Goal: Answer question/provide support

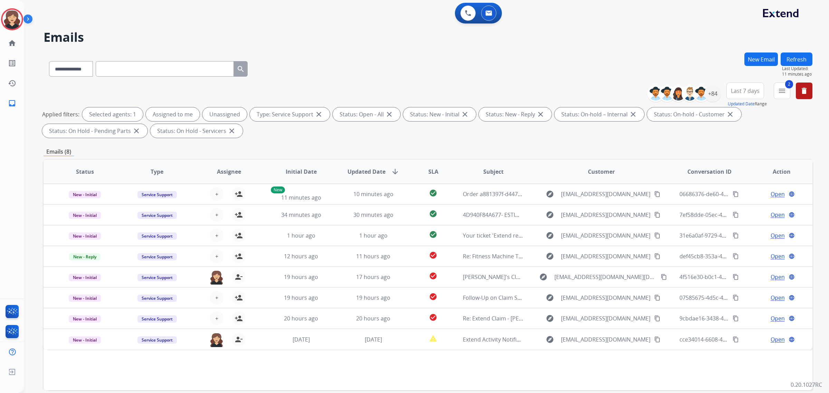
select select "**********"
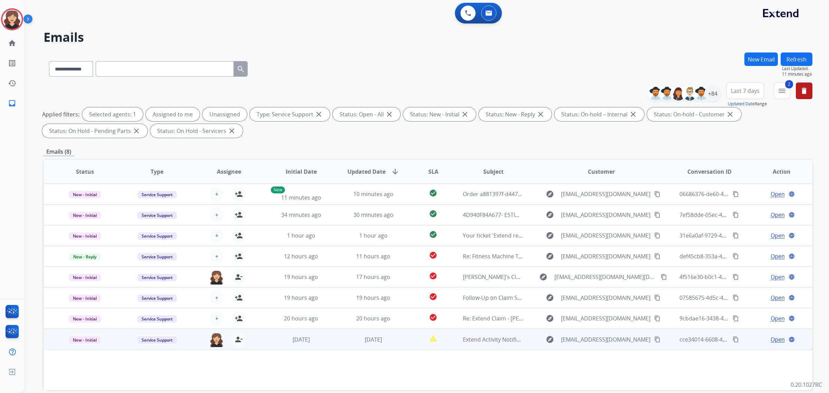
click at [771, 339] on span "Open" at bounding box center [778, 340] width 14 height 8
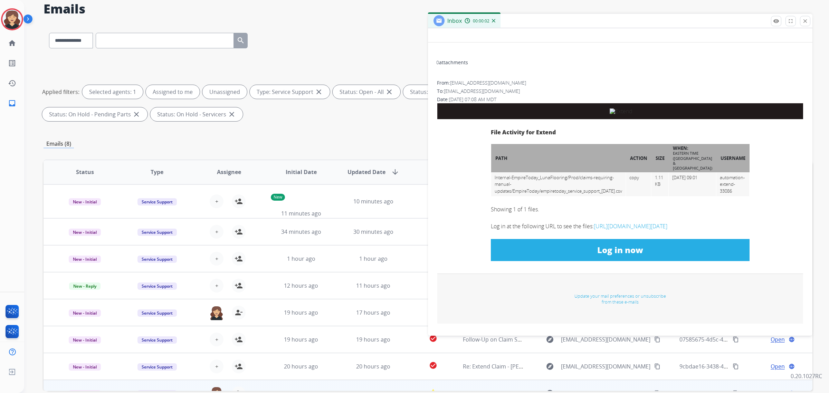
scroll to position [65, 0]
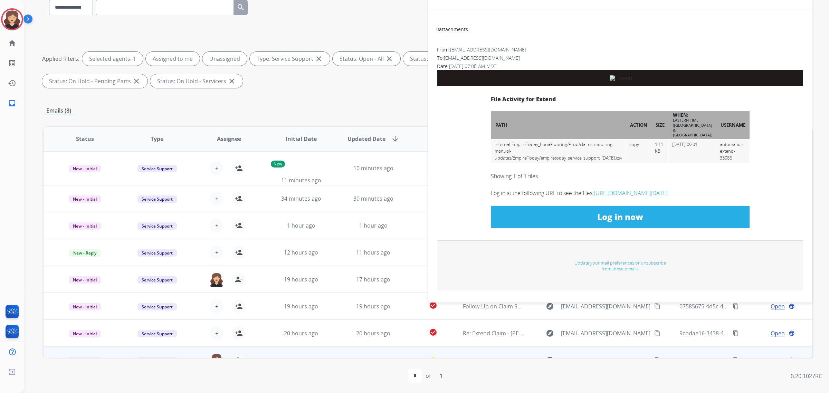
click at [627, 223] on link "Log in now" at bounding box center [620, 217] width 259 height 22
click at [570, 217] on link "Log in now" at bounding box center [620, 217] width 259 height 22
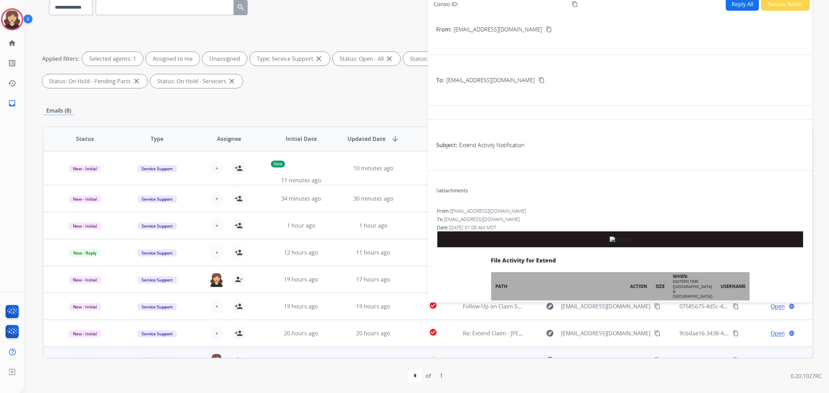
scroll to position [0, 0]
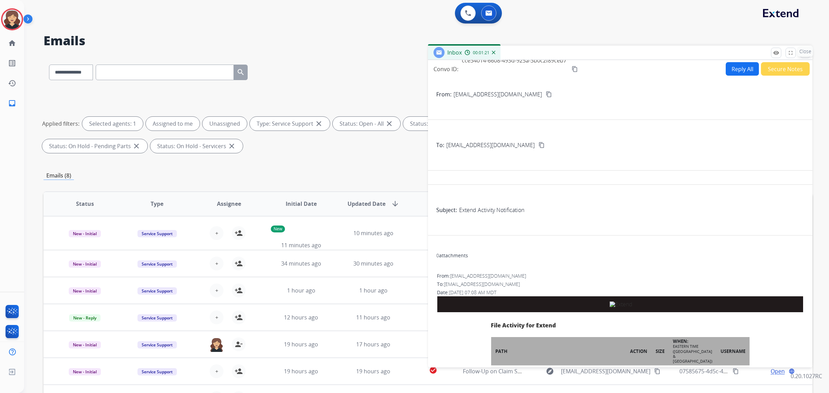
click at [804, 54] on p "Close" at bounding box center [806, 51] width 16 height 10
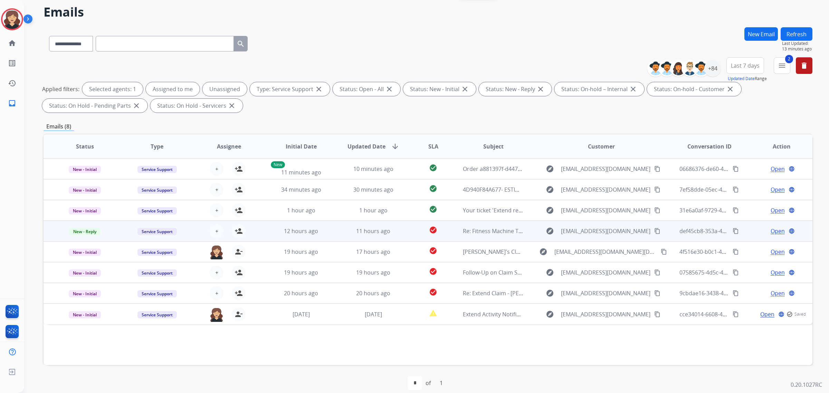
scroll to position [33, 0]
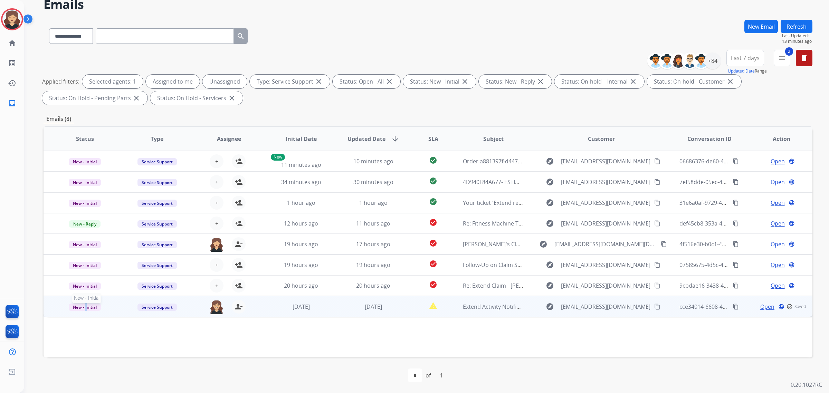
click at [85, 309] on span "New - Initial" at bounding box center [85, 307] width 32 height 7
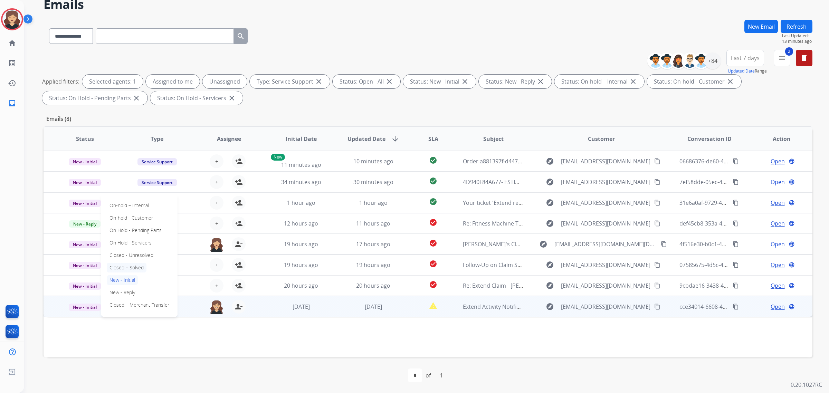
click at [139, 271] on p "Closed – Solved" at bounding box center [127, 268] width 40 height 10
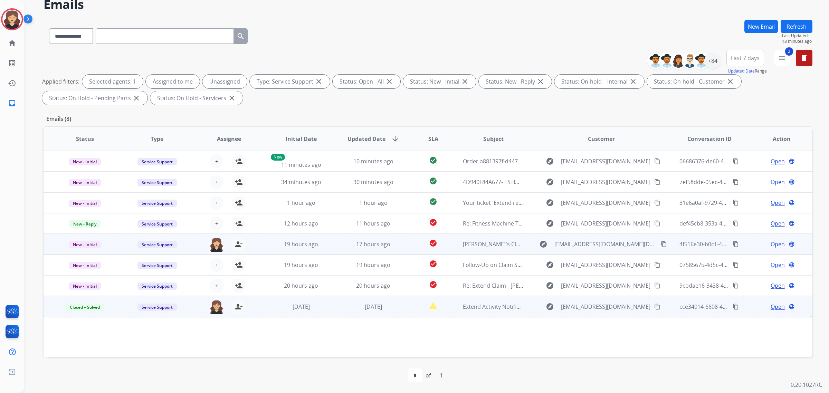
click at [771, 241] on span "Open" at bounding box center [778, 244] width 14 height 8
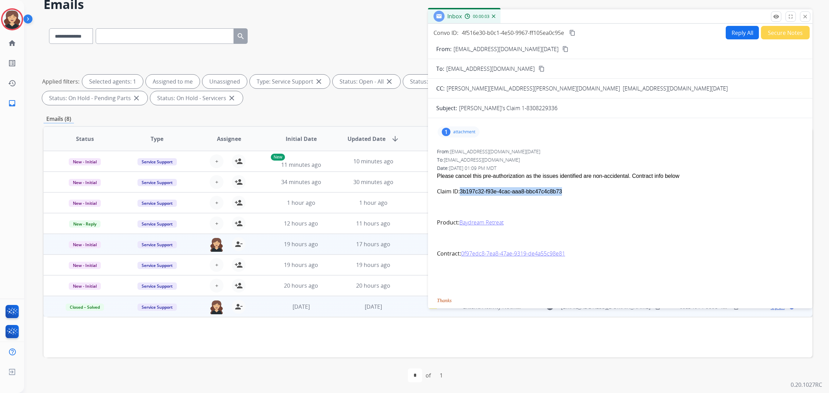
drag, startPoint x: 572, startPoint y: 189, endPoint x: 461, endPoint y: 190, distance: 111.3
click at [461, 190] on p "Claim ID: 3b197c32-f93e-4cac-aaa8-bbc47c4c8b73" at bounding box center [620, 191] width 367 height 9
copy p "3b197c32-f93e-4cac-aaa8-bbc47c4c8b73"
drag, startPoint x: 574, startPoint y: 34, endPoint x: 18, endPoint y: 128, distance: 564.0
click at [574, 34] on mat-icon "content_copy" at bounding box center [573, 33] width 6 height 6
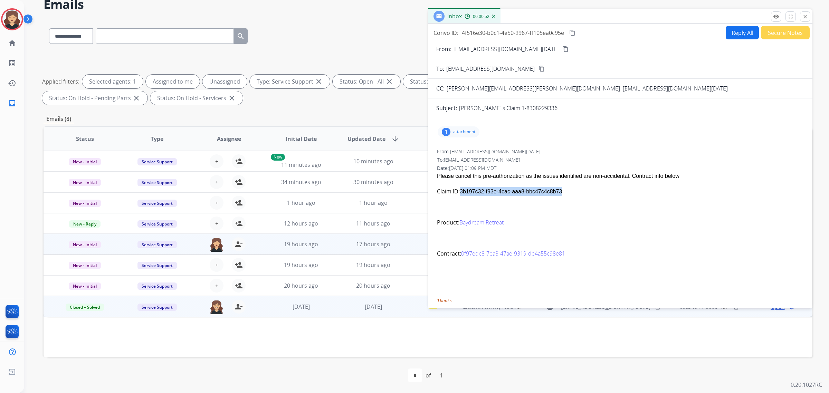
click at [735, 32] on button "Reply All" at bounding box center [742, 32] width 33 height 13
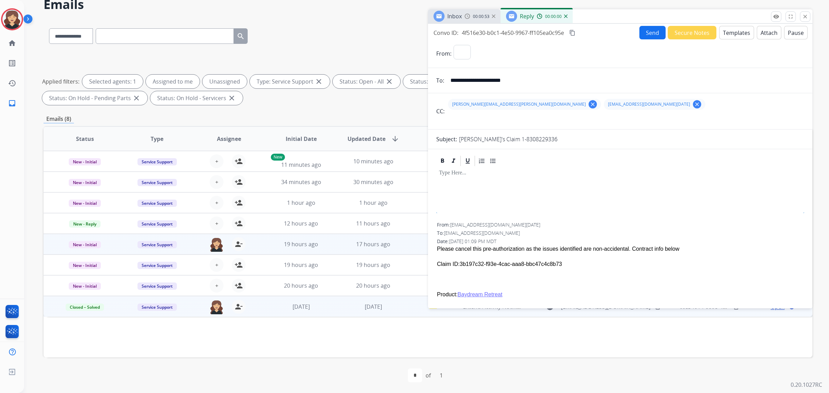
select select "**********"
click at [736, 33] on button "Templates" at bounding box center [736, 32] width 35 height 13
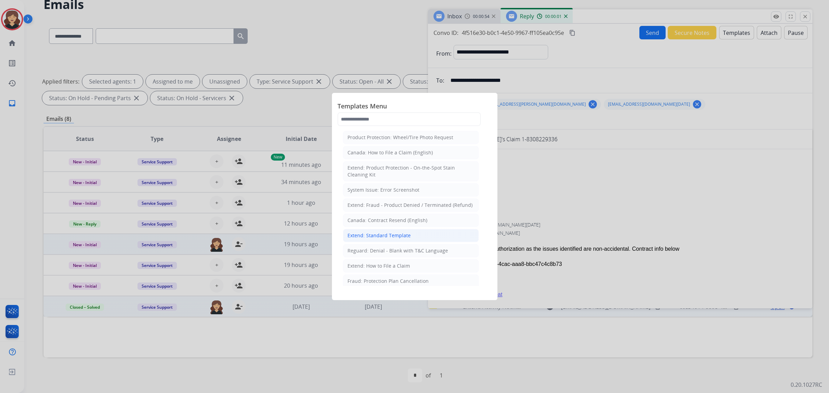
click at [368, 239] on div "Extend: Standard Template" at bounding box center [379, 235] width 63 height 7
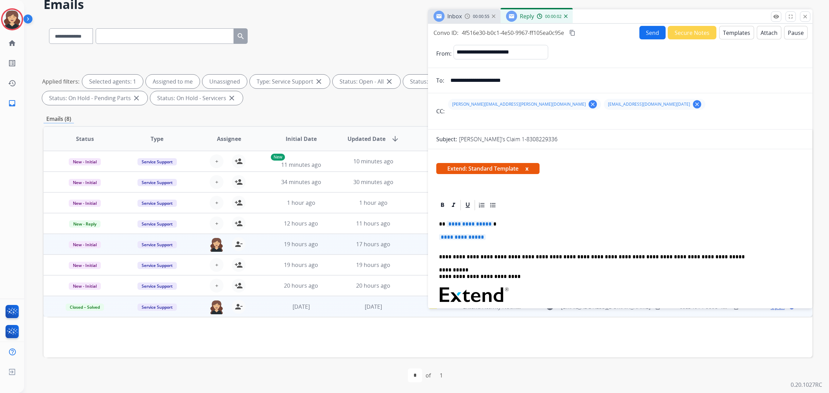
click at [457, 256] on p "**********" at bounding box center [617, 257] width 357 height 6
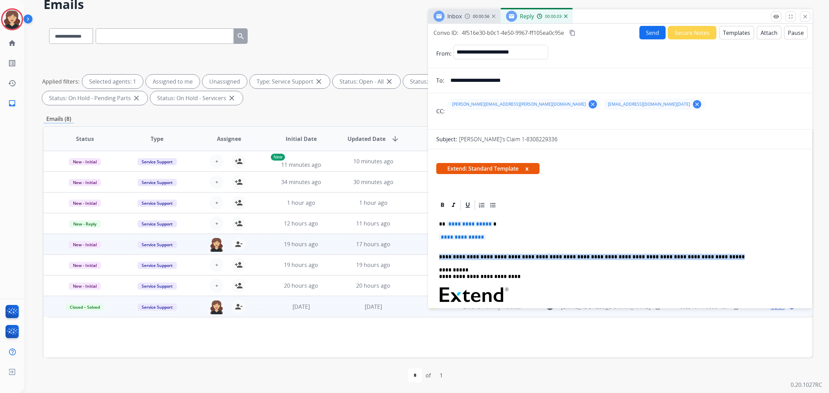
click at [457, 256] on p "**********" at bounding box center [617, 257] width 357 height 6
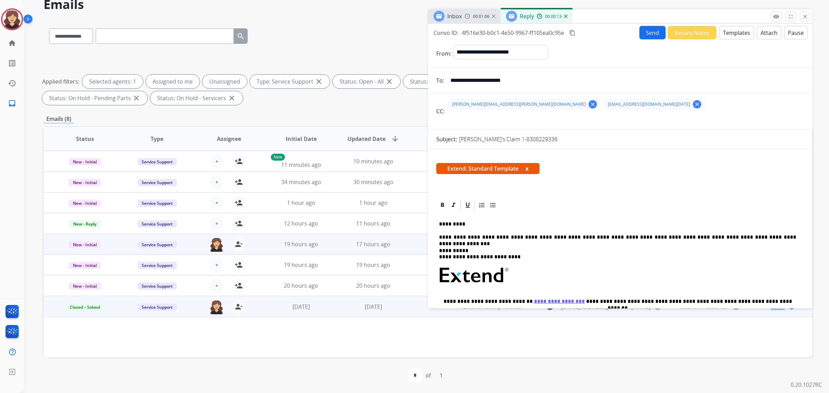
scroll to position [0, 0]
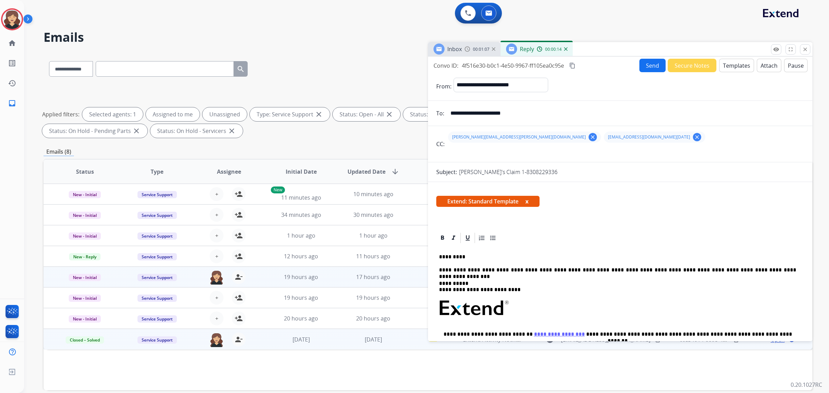
click at [651, 66] on button "Send" at bounding box center [653, 65] width 26 height 13
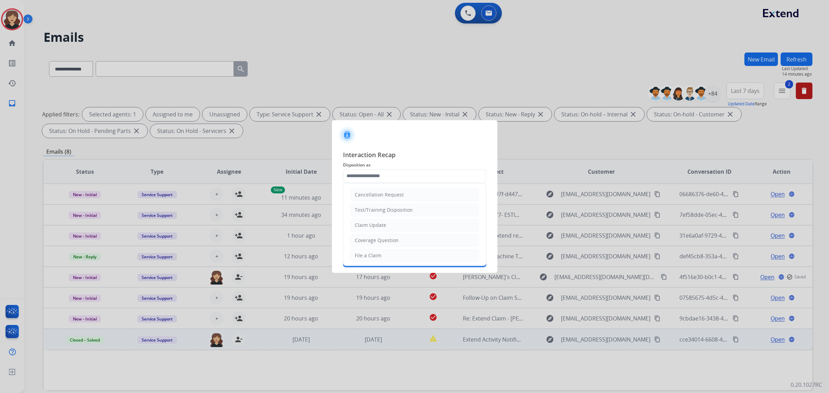
click at [397, 171] on input "text" at bounding box center [414, 176] width 143 height 14
click at [381, 222] on div "Claim Update" at bounding box center [370, 225] width 31 height 7
type input "**********"
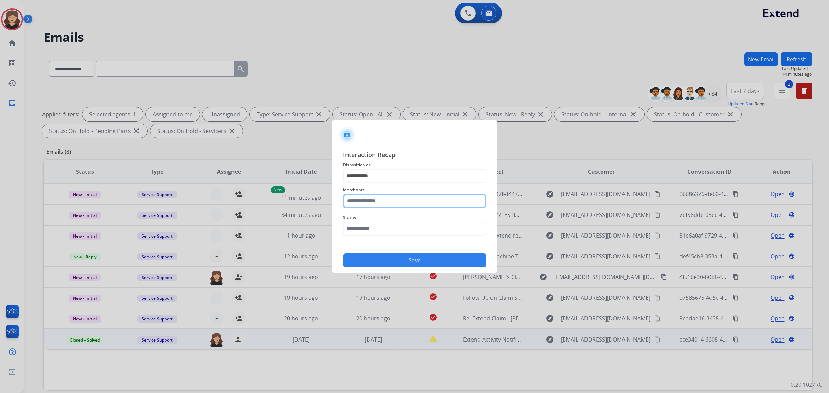
click at [396, 200] on input "text" at bounding box center [414, 201] width 143 height 14
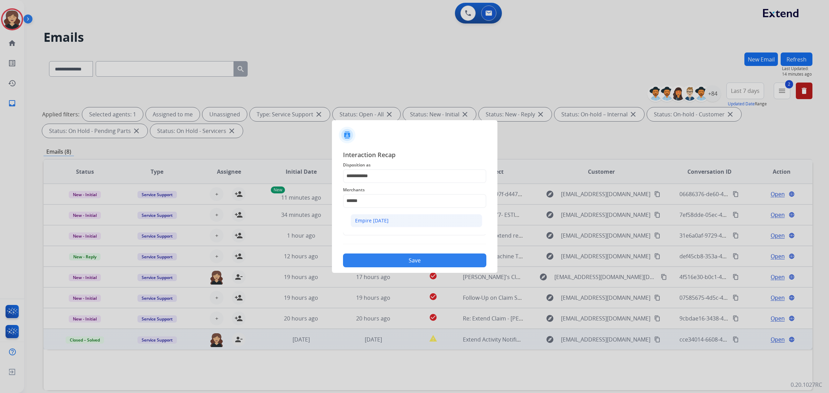
click at [377, 218] on div "Empire [DATE]" at bounding box center [372, 220] width 34 height 7
type input "**********"
click at [379, 225] on input "text" at bounding box center [414, 229] width 143 height 14
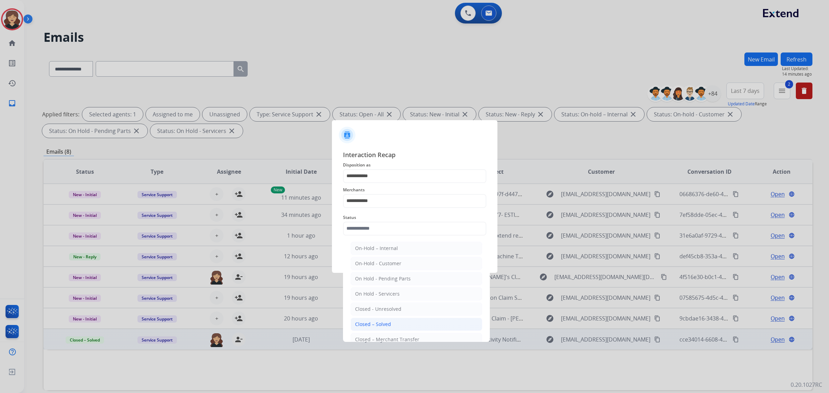
click at [400, 320] on li "Closed – Solved" at bounding box center [417, 324] width 132 height 13
type input "**********"
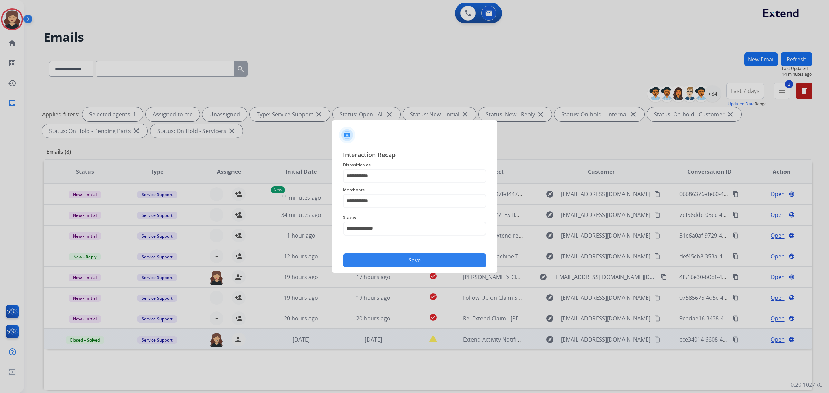
click at [403, 259] on button "Save" at bounding box center [414, 261] width 143 height 14
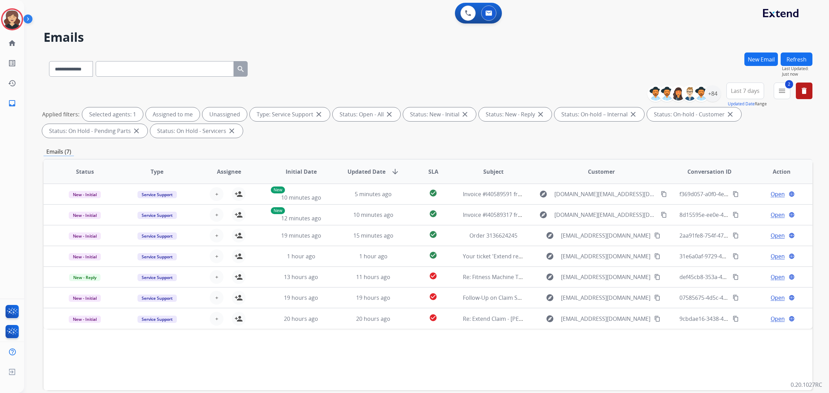
click at [796, 58] on button "Refresh" at bounding box center [797, 59] width 32 height 13
click at [743, 92] on span "Last 7 days" at bounding box center [745, 91] width 29 height 3
click at [730, 172] on div "Last 90 days" at bounding box center [743, 175] width 38 height 10
